Goal: Task Accomplishment & Management: Complete application form

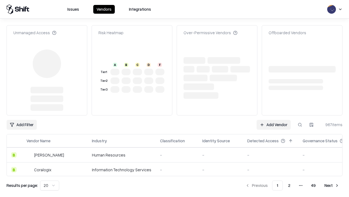
click at [274, 120] on link "Add Vendor" at bounding box center [274, 125] width 34 height 10
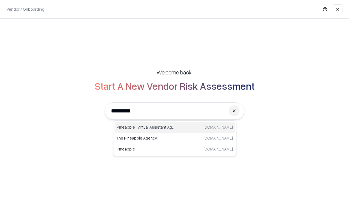
click at [175, 127] on div "Pineapple | Virtual Assistant Agency trypineapple.com" at bounding box center [175, 126] width 121 height 11
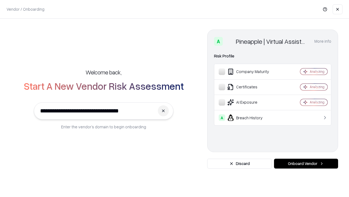
type input "**********"
click at [306, 163] on button "Onboard Vendor" at bounding box center [306, 163] width 64 height 10
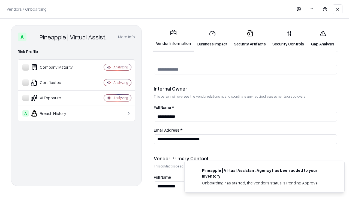
scroll to position [283, 0]
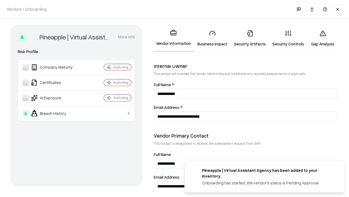
click at [213, 38] on link "Business Impact" at bounding box center [212, 38] width 37 height 25
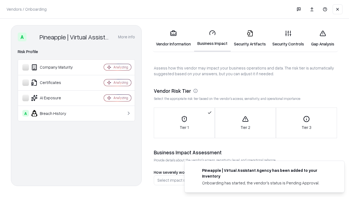
click at [250, 38] on link "Security Artifacts" at bounding box center [250, 38] width 38 height 25
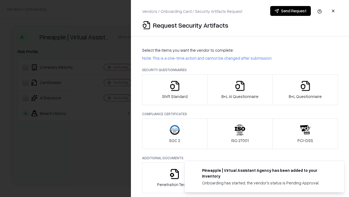
click at [175, 90] on icon "button" at bounding box center [174, 85] width 11 height 11
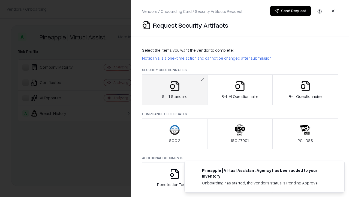
click at [291, 11] on button "Send Request" at bounding box center [290, 11] width 41 height 10
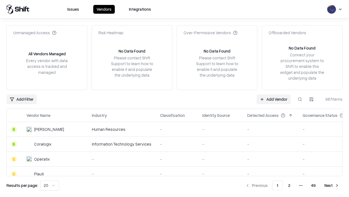
click at [300, 99] on button at bounding box center [300, 99] width 10 height 10
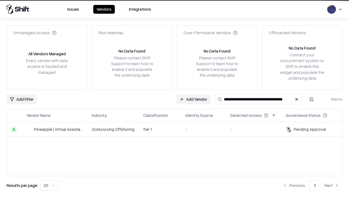
type input "**********"
click at [178, 129] on td "Tier 1" at bounding box center [160, 129] width 42 height 15
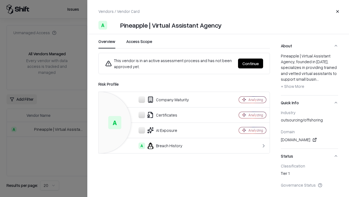
click at [251, 63] on button "Continue" at bounding box center [250, 63] width 25 height 10
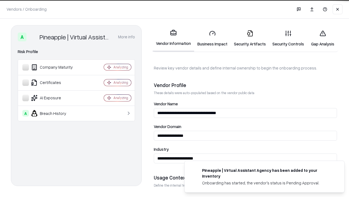
click at [250, 38] on link "Security Artifacts" at bounding box center [250, 38] width 38 height 25
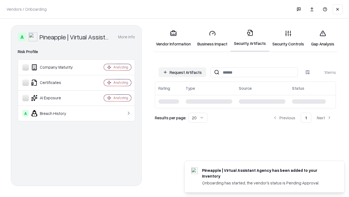
click at [288, 38] on link "Security Controls" at bounding box center [288, 38] width 38 height 25
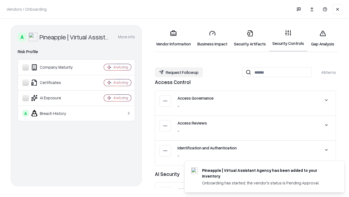
click at [179, 72] on button "Request Followup" at bounding box center [179, 72] width 48 height 10
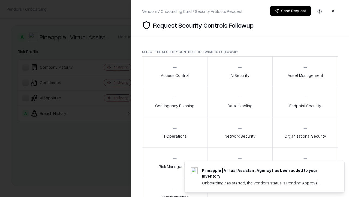
click at [175, 72] on div "Access Control" at bounding box center [175, 71] width 28 height 13
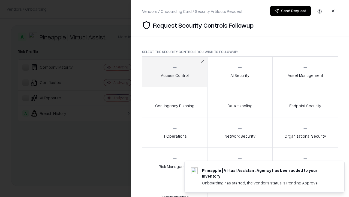
click at [291, 11] on button "Send Request" at bounding box center [290, 11] width 41 height 10
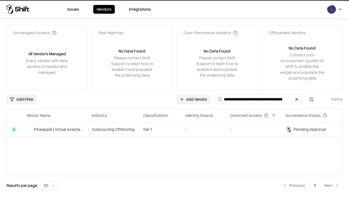
type input "**********"
click at [178, 129] on td "Tier 1" at bounding box center [160, 129] width 42 height 15
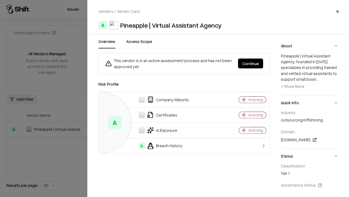
click at [251, 63] on button "Continue" at bounding box center [250, 63] width 25 height 10
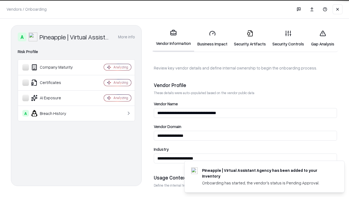
click at [323, 38] on link "Gap Analysis" at bounding box center [323, 38] width 31 height 25
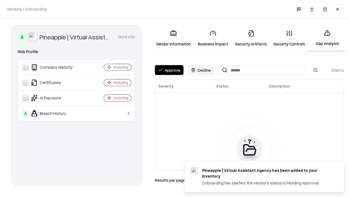
click at [169, 70] on button "Approve" at bounding box center [169, 70] width 29 height 10
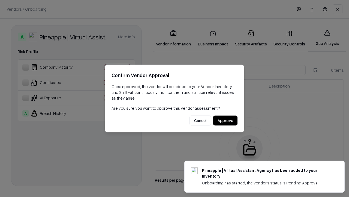
click at [225, 120] on button "Approve" at bounding box center [225, 120] width 24 height 10
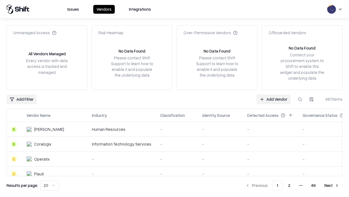
type input "**********"
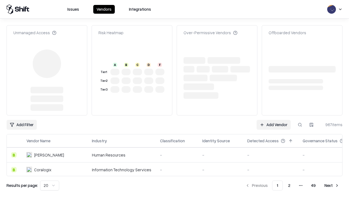
click at [274, 120] on link "Add Vendor" at bounding box center [274, 125] width 34 height 10
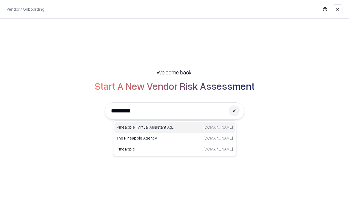
click at [175, 127] on div "Pineapple | Virtual Assistant Agency [DOMAIN_NAME]" at bounding box center [175, 126] width 121 height 11
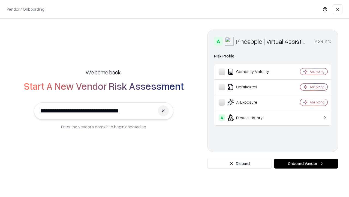
type input "**********"
click at [306, 163] on button "Onboard Vendor" at bounding box center [306, 163] width 64 height 10
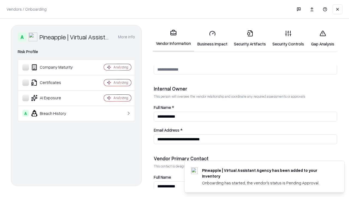
scroll to position [283, 0]
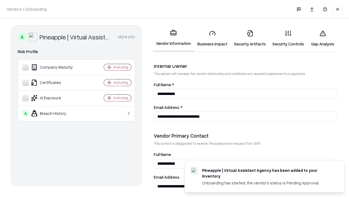
click at [323, 38] on link "Gap Analysis" at bounding box center [323, 38] width 31 height 25
